Goal: Navigation & Orientation: Find specific page/section

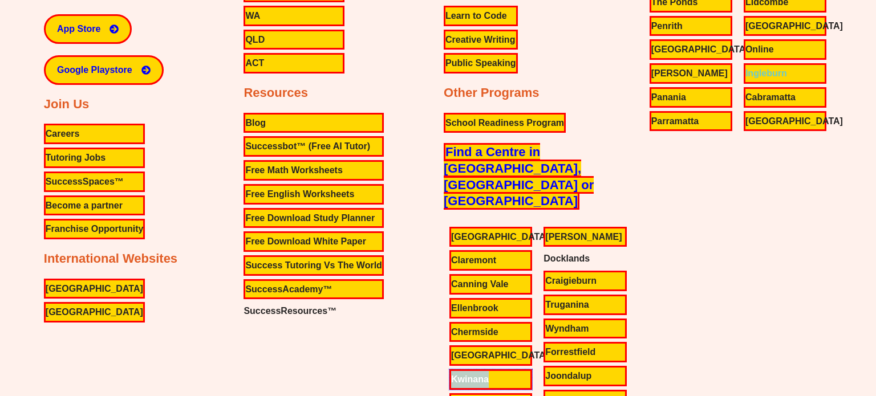
scroll to position [6408, 0]
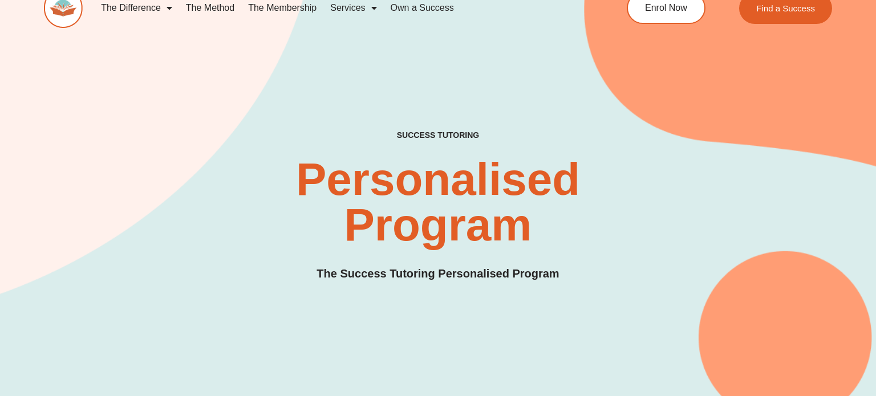
scroll to position [18, 0]
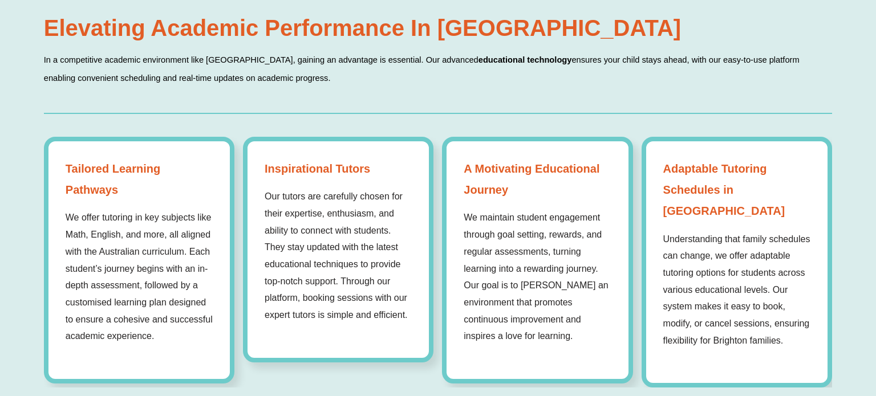
scroll to position [1192, 0]
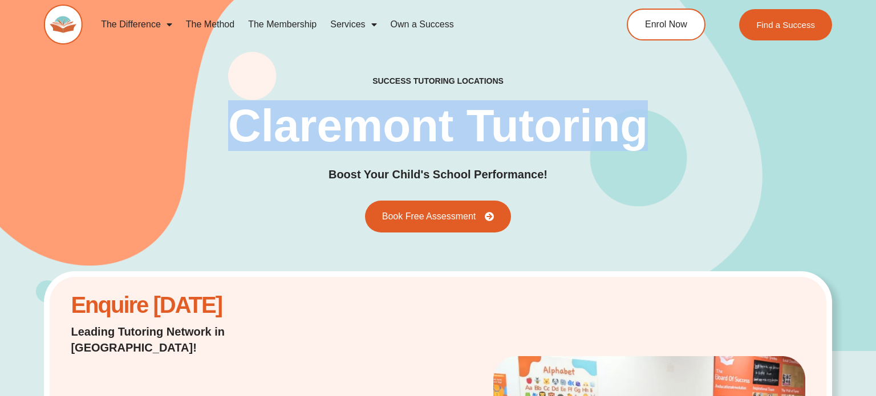
drag, startPoint x: 240, startPoint y: 114, endPoint x: 621, endPoint y: 117, distance: 381.4
click at [652, 137] on div "success tutoring locations Claremont Tutoring Boost Your Child's School Perform…" at bounding box center [438, 154] width 788 height 157
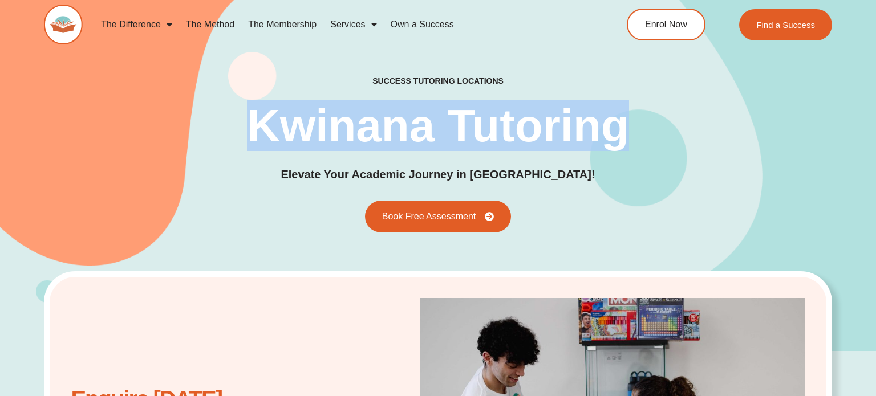
drag, startPoint x: 249, startPoint y: 125, endPoint x: 618, endPoint y: 138, distance: 369.6
click at [618, 138] on div "success tutoring locations [GEOGRAPHIC_DATA] Elevate Your Academic Journey in […" at bounding box center [438, 154] width 788 height 157
